Goal: Transaction & Acquisition: Book appointment/travel/reservation

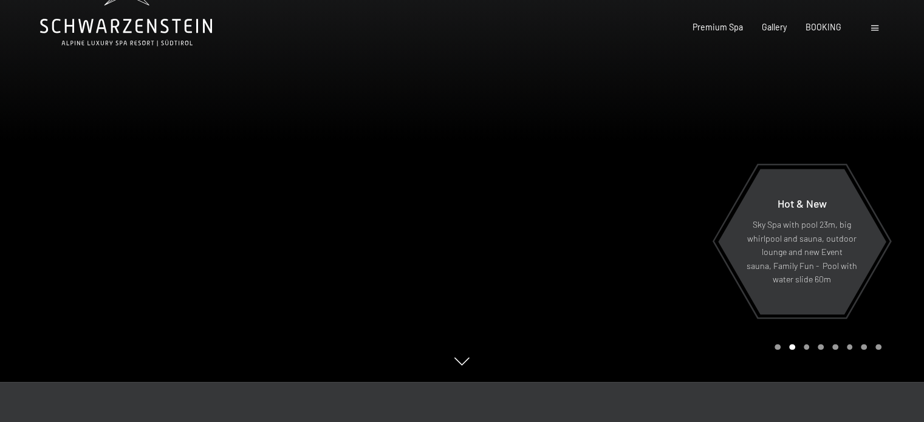
scroll to position [61, 0]
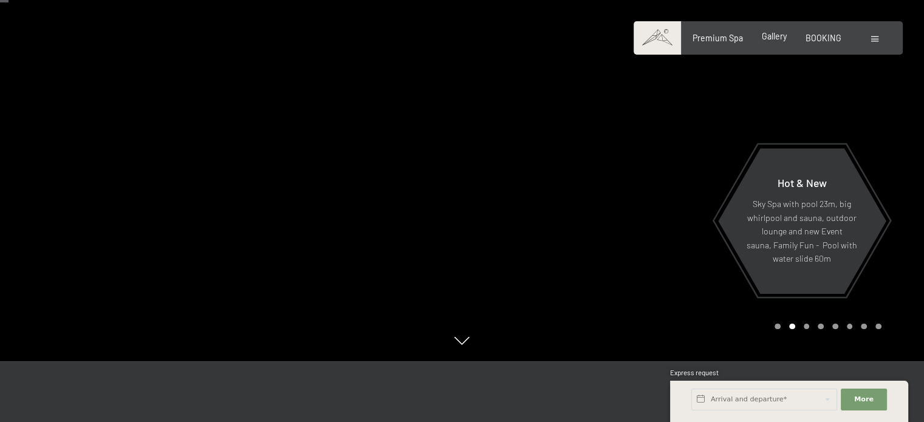
click at [783, 35] on span "Gallery" at bounding box center [774, 36] width 25 height 10
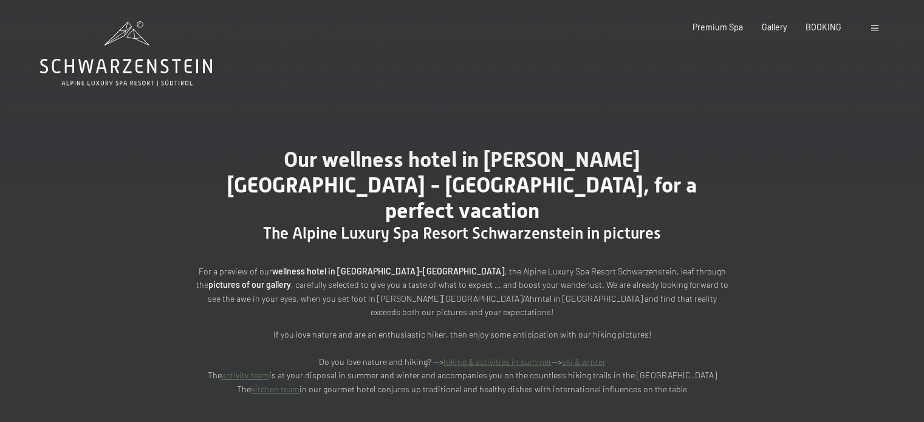
click at [872, 26] on span at bounding box center [875, 28] width 7 height 5
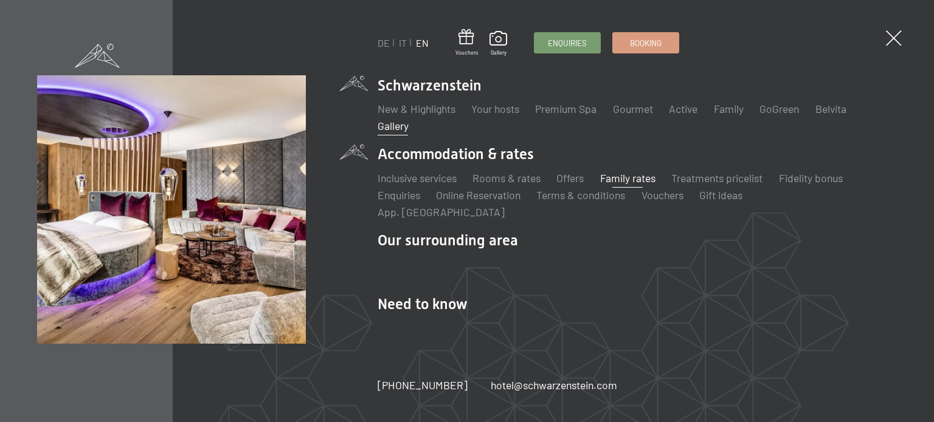
click at [627, 176] on link "Family rates" at bounding box center [627, 177] width 55 height 13
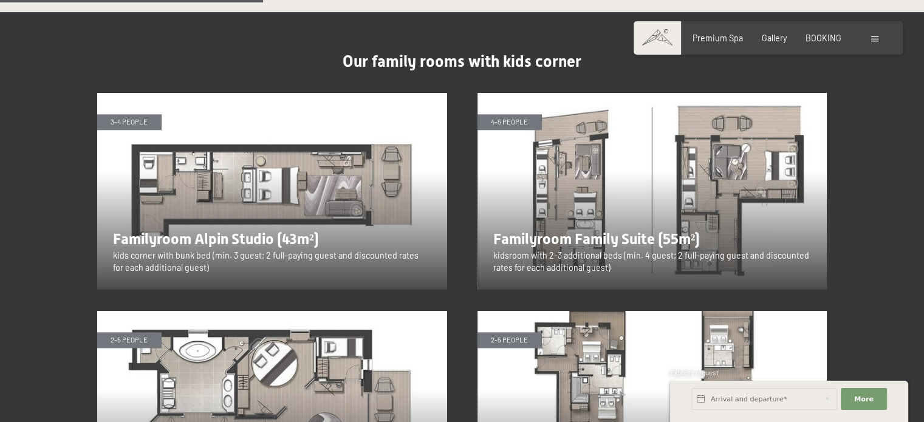
scroll to position [1337, 0]
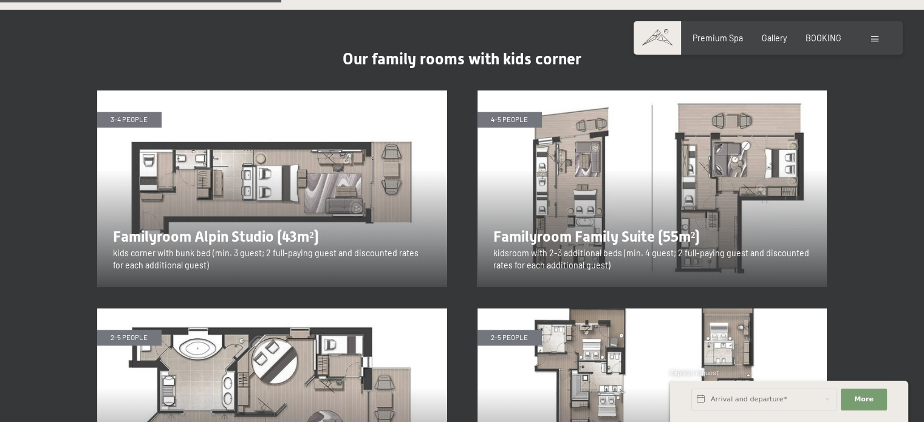
click at [280, 187] on img at bounding box center [272, 189] width 350 height 197
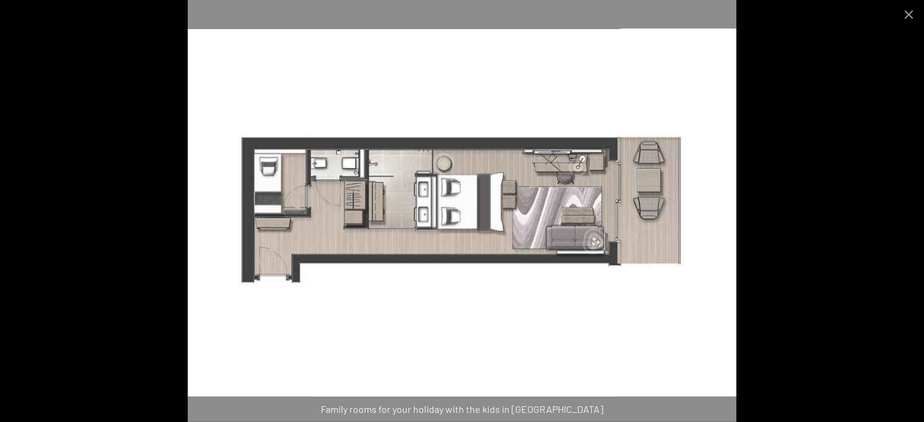
scroll to position [1398, 0]
click at [902, 12] on button "Close gallery" at bounding box center [909, 14] width 30 height 29
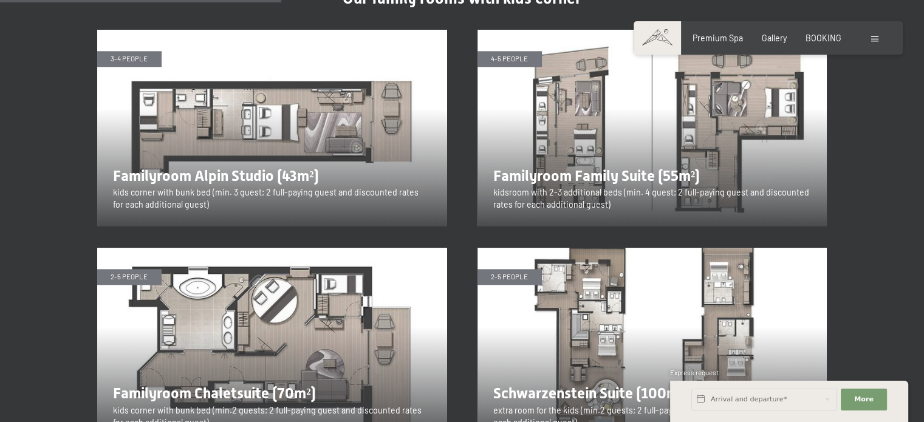
scroll to position [1337, 0]
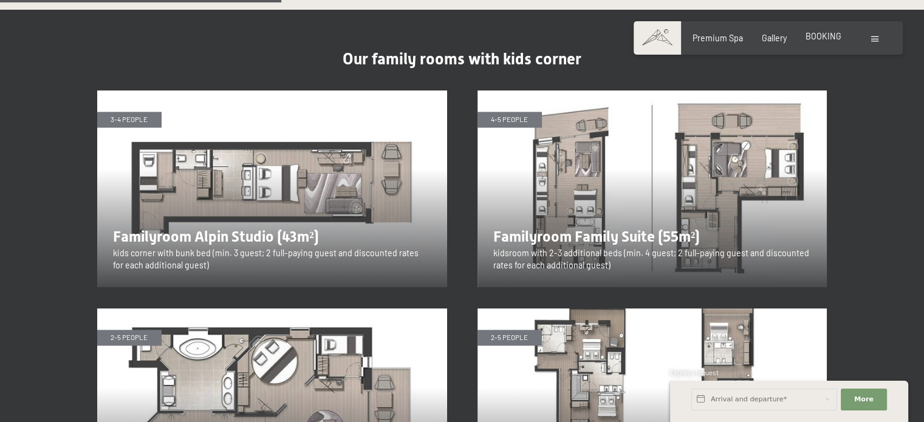
click at [830, 43] on div "Premium Spa Gallery BOOKING" at bounding box center [757, 38] width 205 height 12
click at [819, 34] on span "BOOKING" at bounding box center [824, 36] width 36 height 10
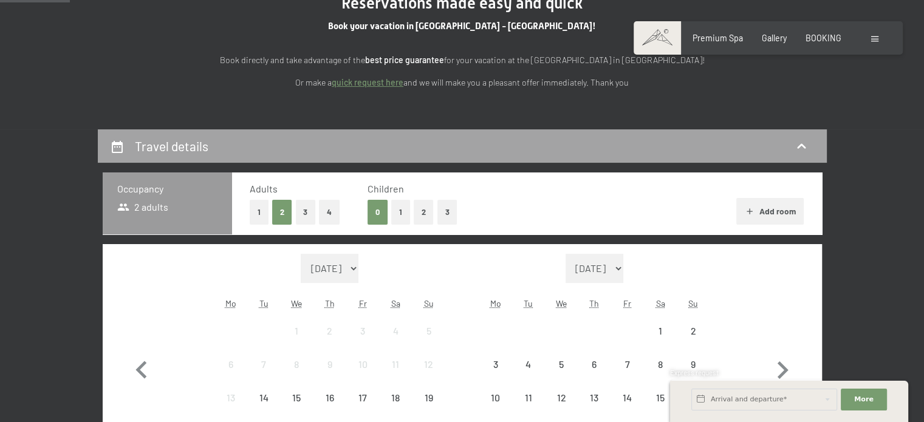
scroll to position [182, 0]
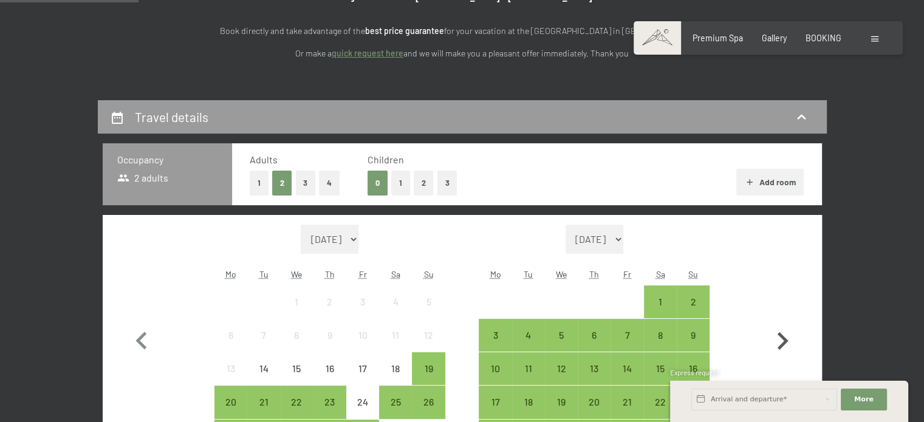
click at [784, 347] on icon "button" at bounding box center [782, 341] width 35 height 35
select select "[DATE]"
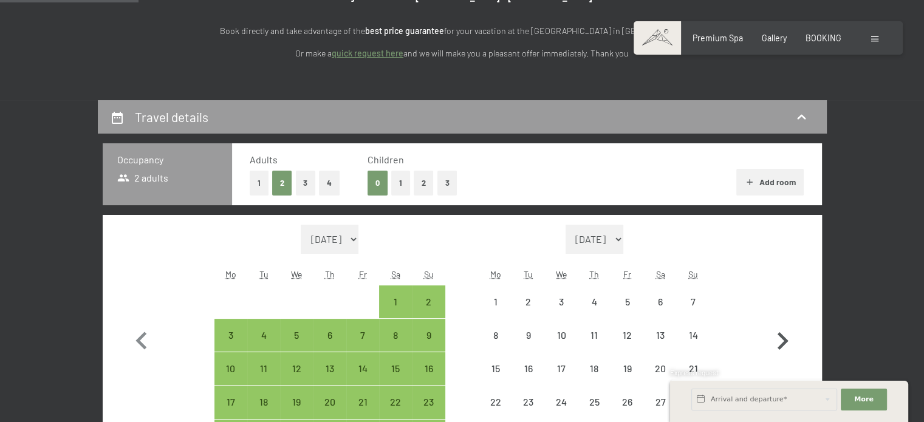
click at [783, 347] on icon "button" at bounding box center [782, 341] width 35 height 35
select select "[DATE]"
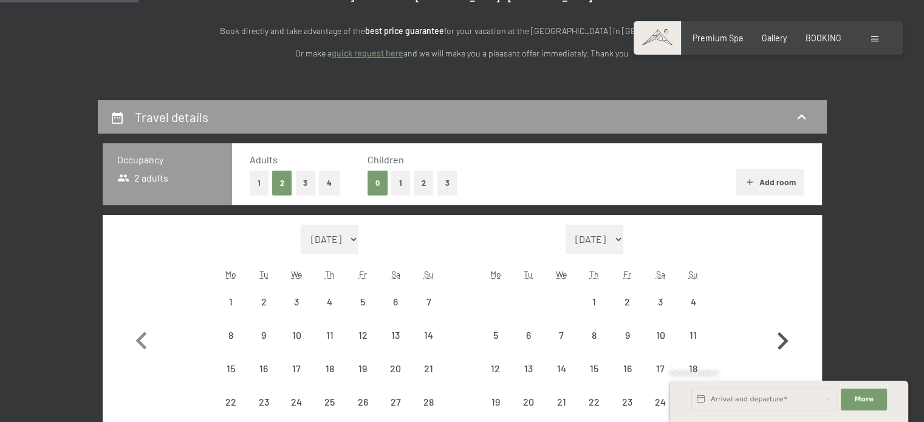
click at [783, 346] on icon "button" at bounding box center [782, 341] width 35 height 35
select select "[DATE]"
click at [783, 345] on icon "button" at bounding box center [783, 341] width 11 height 18
select select "[DATE]"
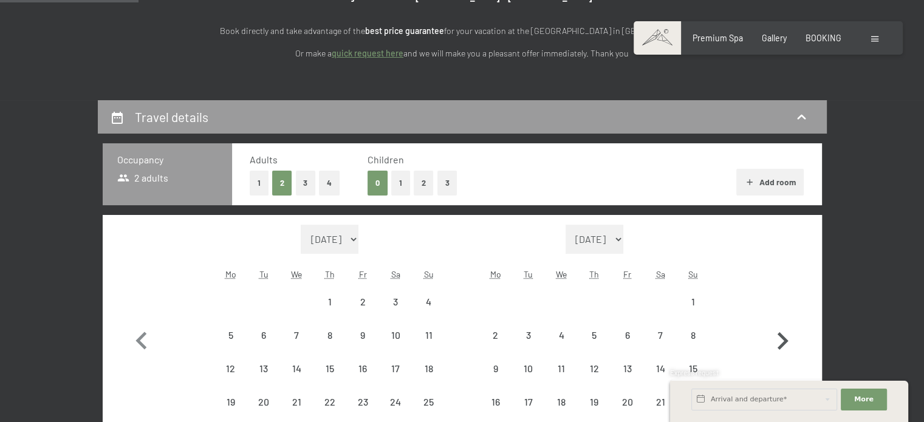
select select "[DATE]"
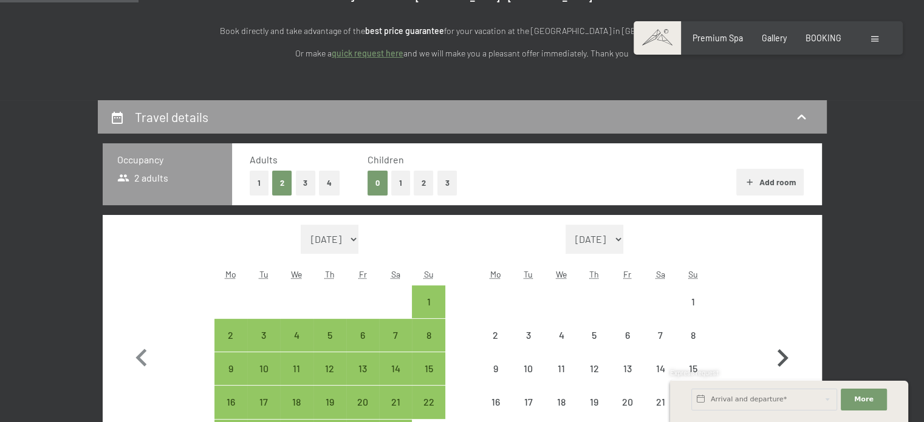
click at [783, 345] on icon "button" at bounding box center [782, 358] width 35 height 35
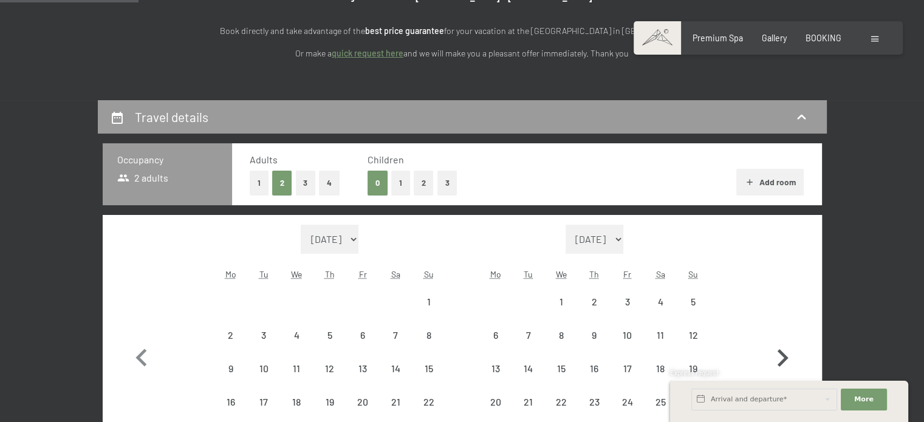
click at [783, 345] on icon "button" at bounding box center [782, 358] width 35 height 35
select select "[DATE]"
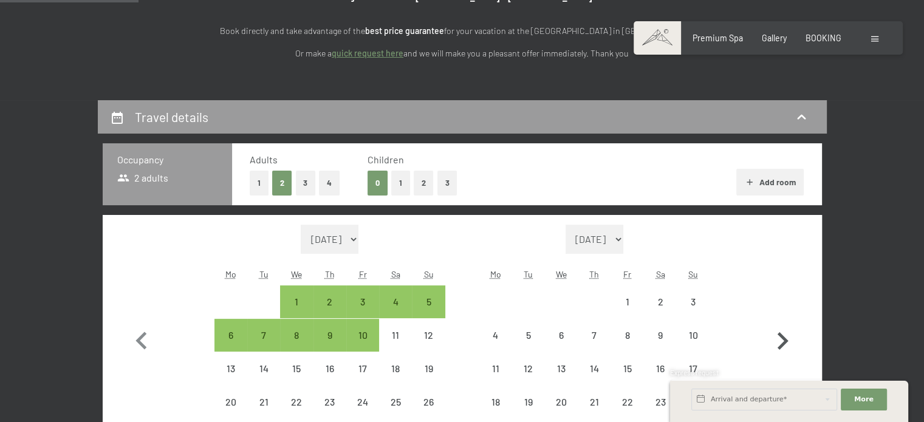
click at [783, 344] on icon "button" at bounding box center [783, 341] width 11 height 18
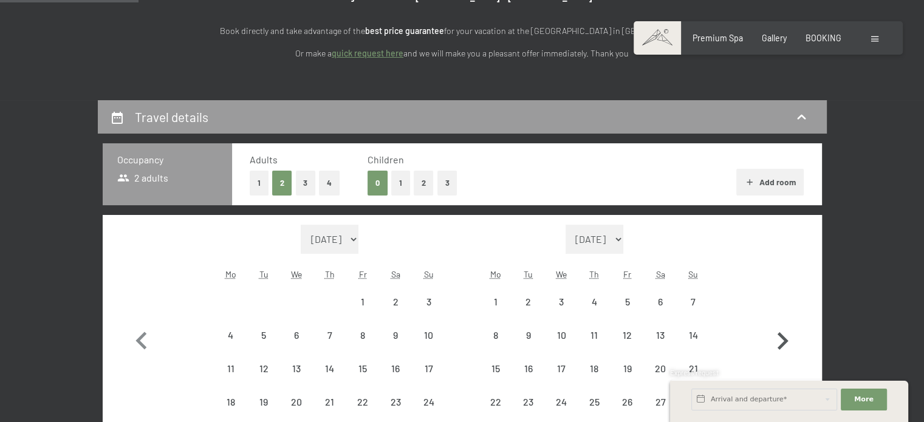
select select "[DATE]"
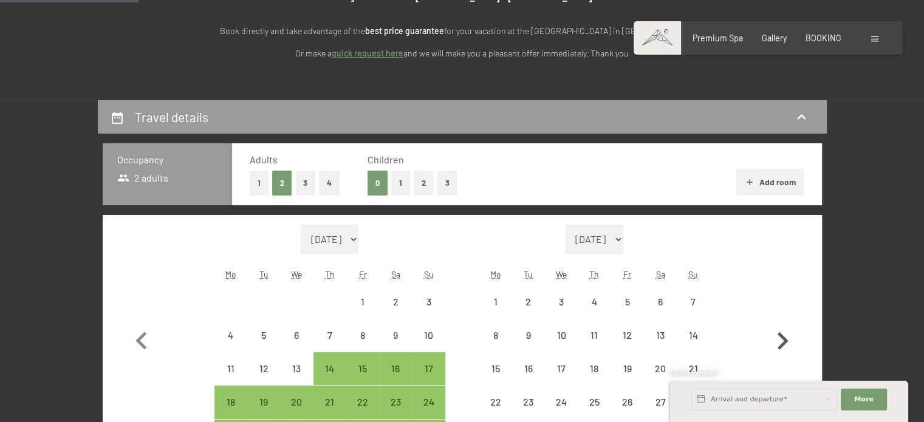
click at [783, 344] on icon "button" at bounding box center [783, 341] width 11 height 18
select select "[DATE]"
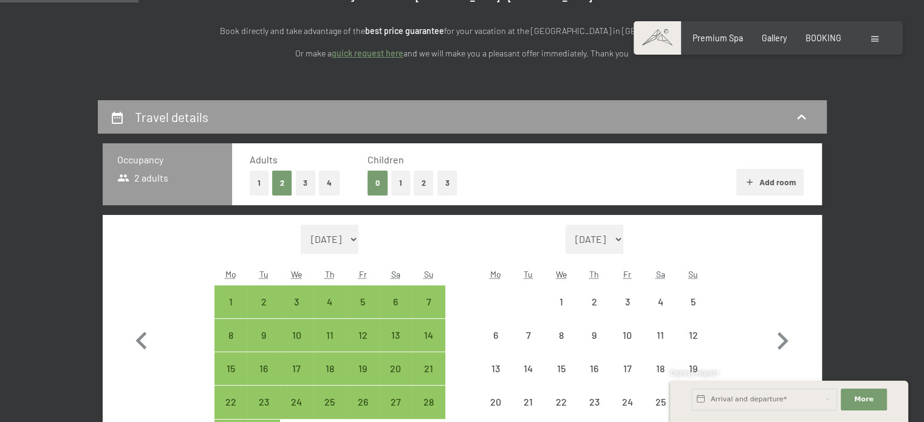
select select "[DATE]"
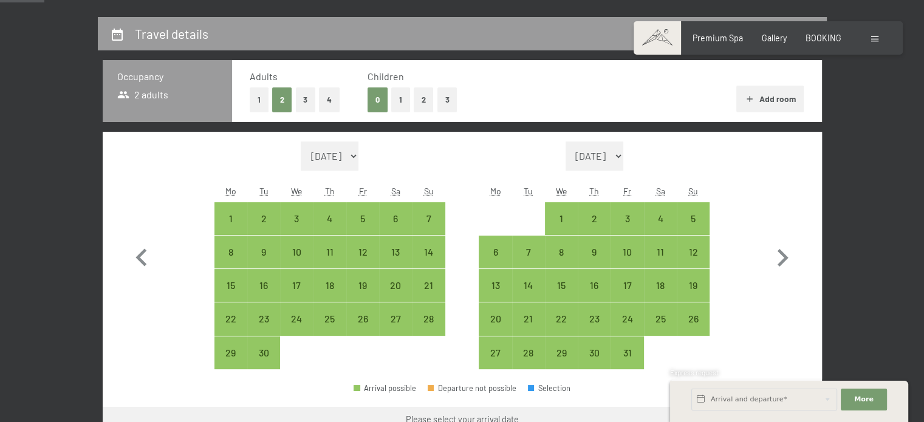
scroll to position [304, 0]
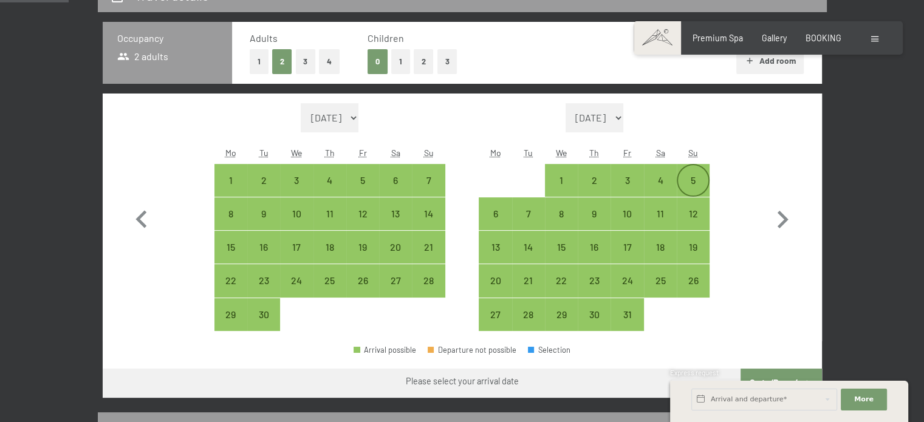
click at [695, 179] on div "5" at bounding box center [693, 191] width 30 height 30
select select "[DATE]"
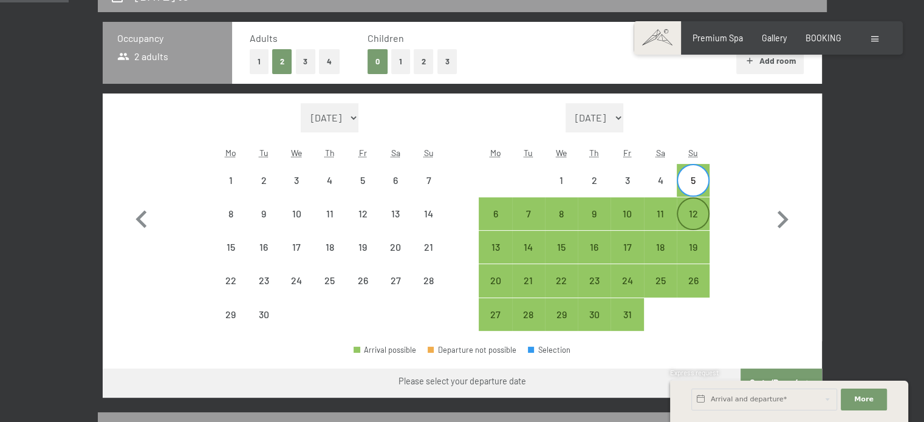
click at [698, 218] on div "12" at bounding box center [693, 224] width 30 height 30
select select "[DATE]"
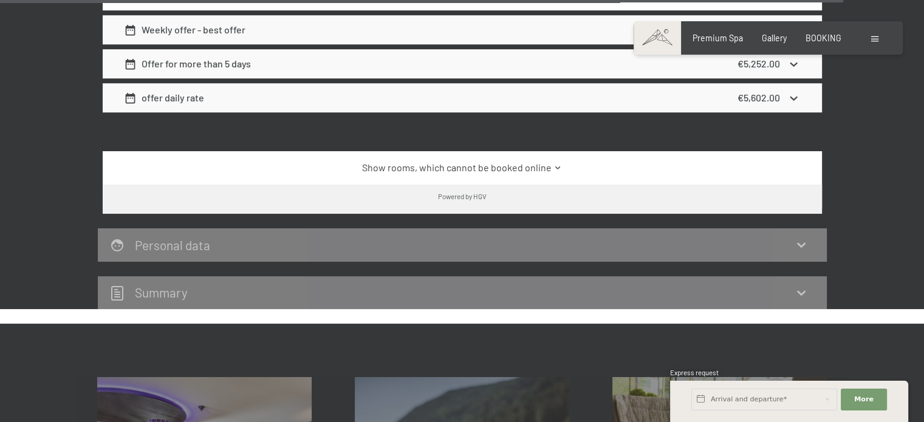
scroll to position [5652, 0]
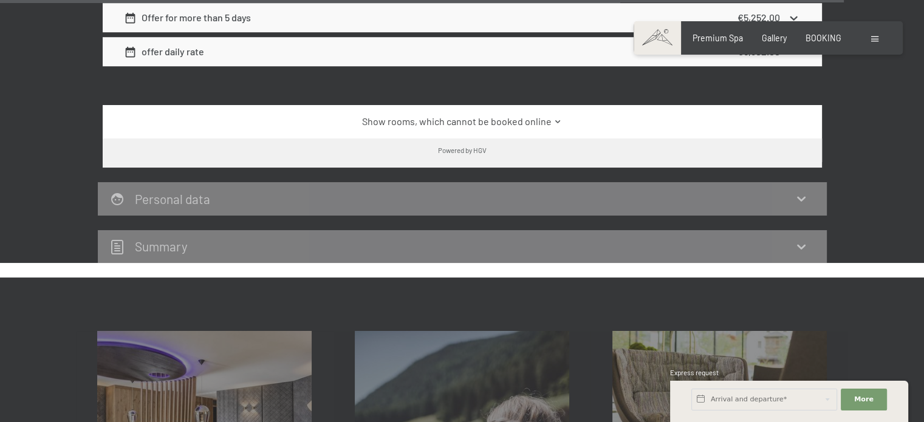
click at [425, 115] on link "Show rooms, which cannot be booked online" at bounding box center [462, 121] width 676 height 13
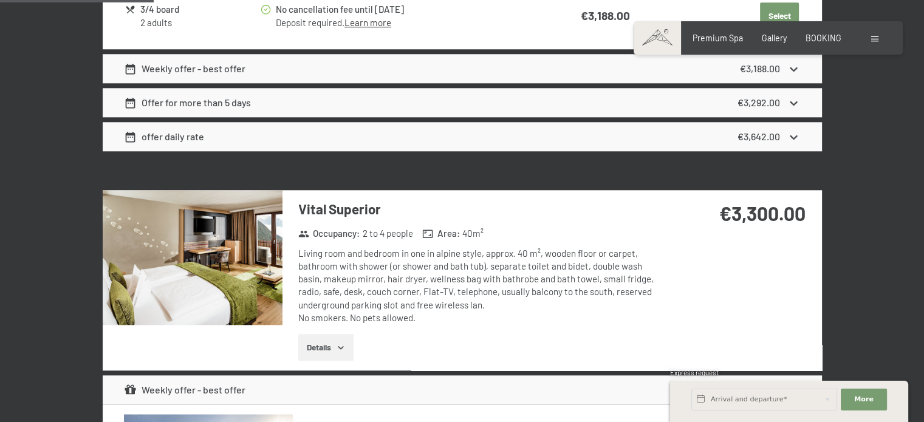
scroll to position [1216, 0]
